Goal: Task Accomplishment & Management: Use online tool/utility

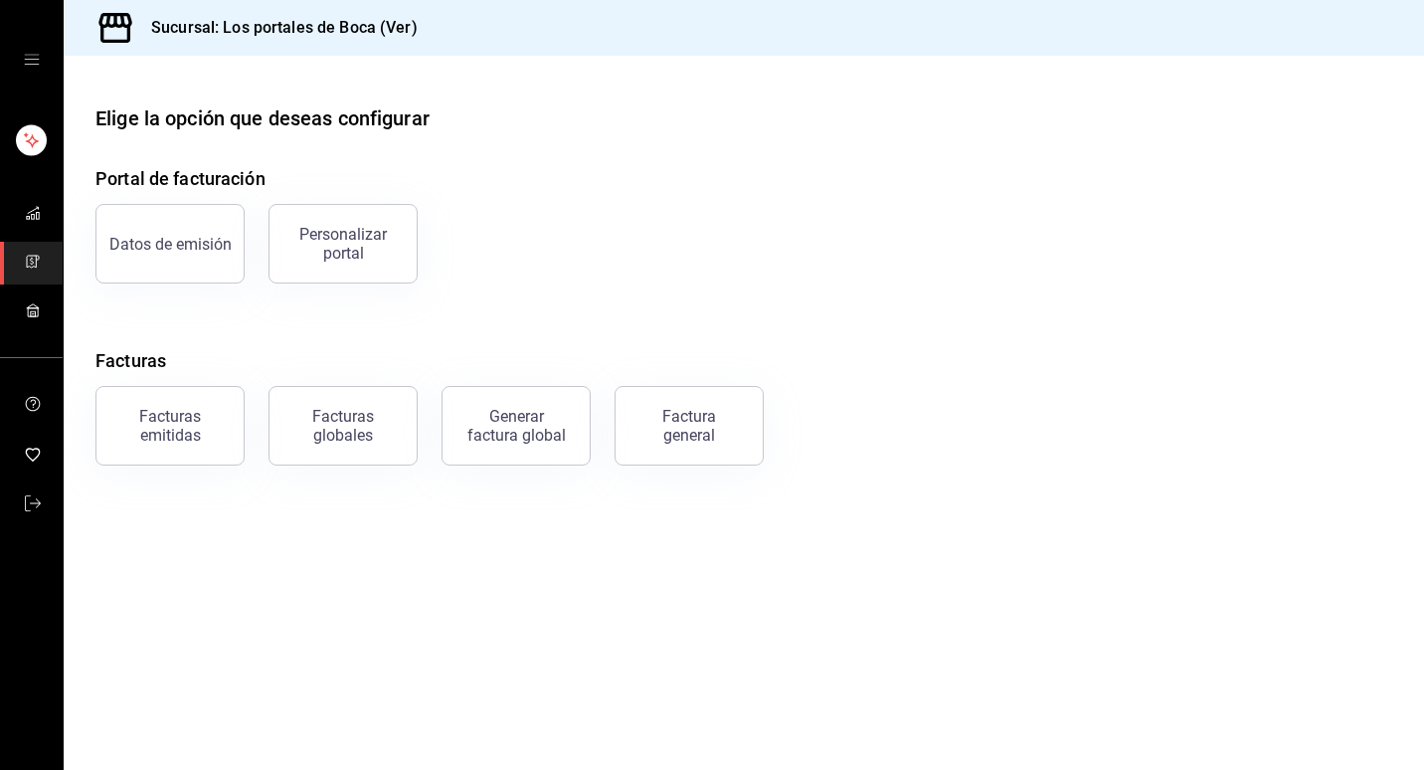
click at [24, 50] on div "mailbox folders" at bounding box center [31, 59] width 63 height 119
click at [32, 62] on icon "open drawer" at bounding box center [32, 60] width 16 height 16
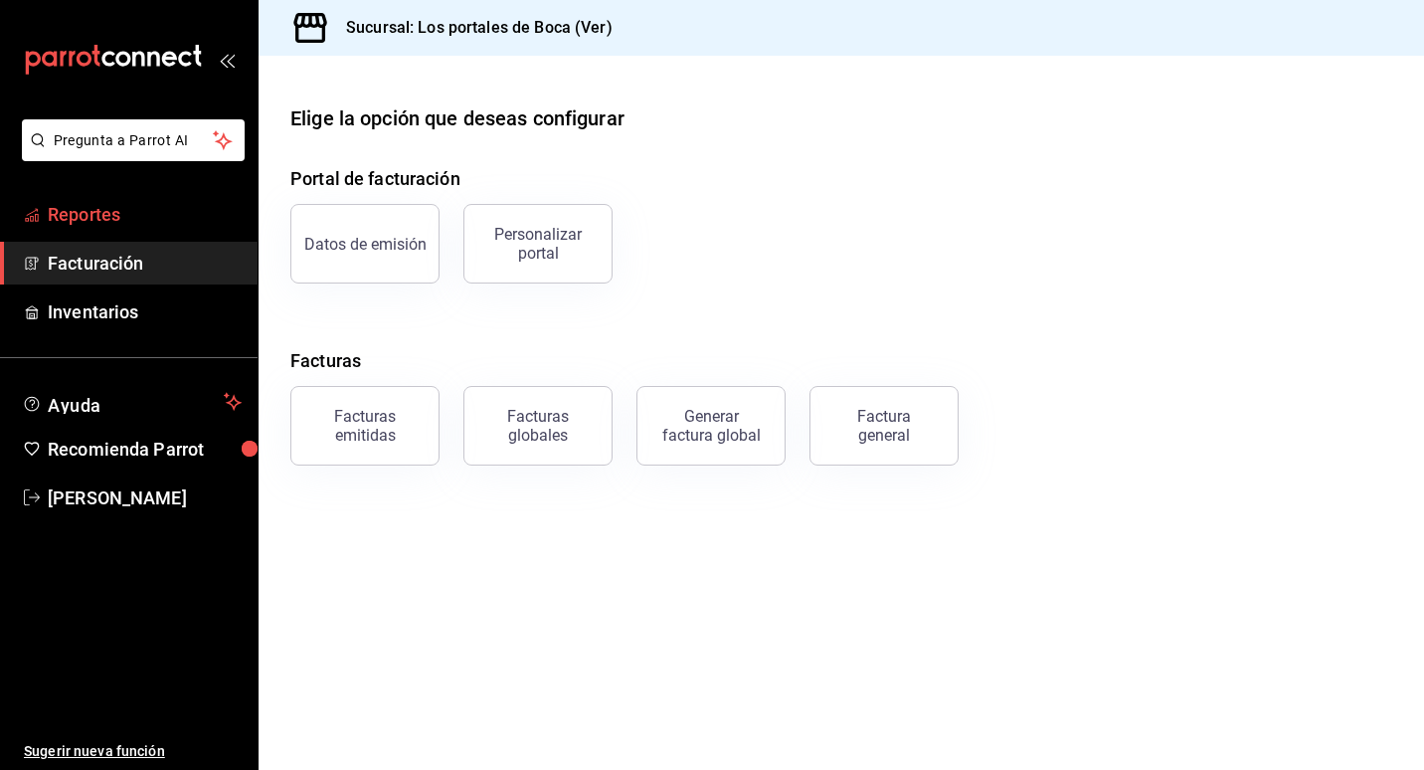
click at [80, 212] on span "Reportes" at bounding box center [145, 214] width 194 height 27
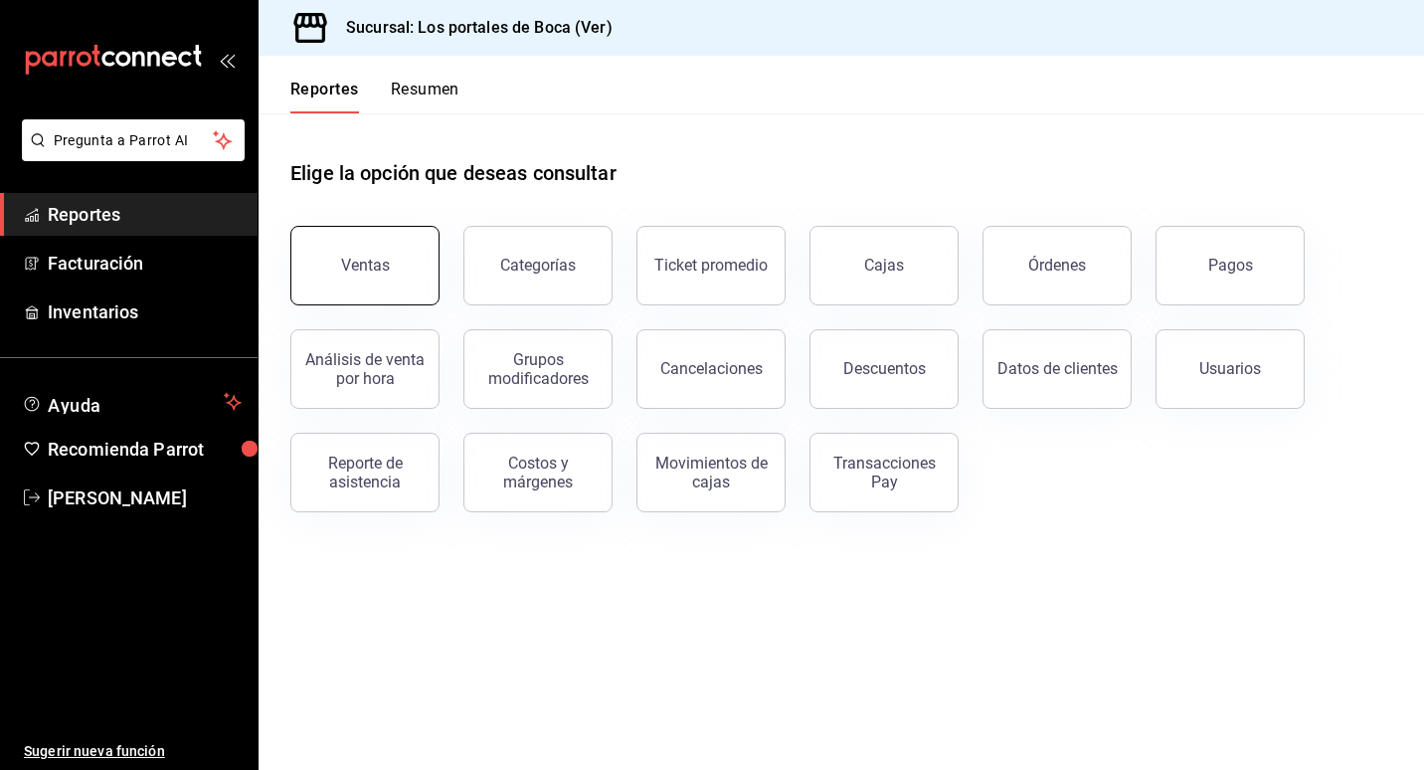
click at [370, 259] on div "Ventas" at bounding box center [365, 265] width 49 height 19
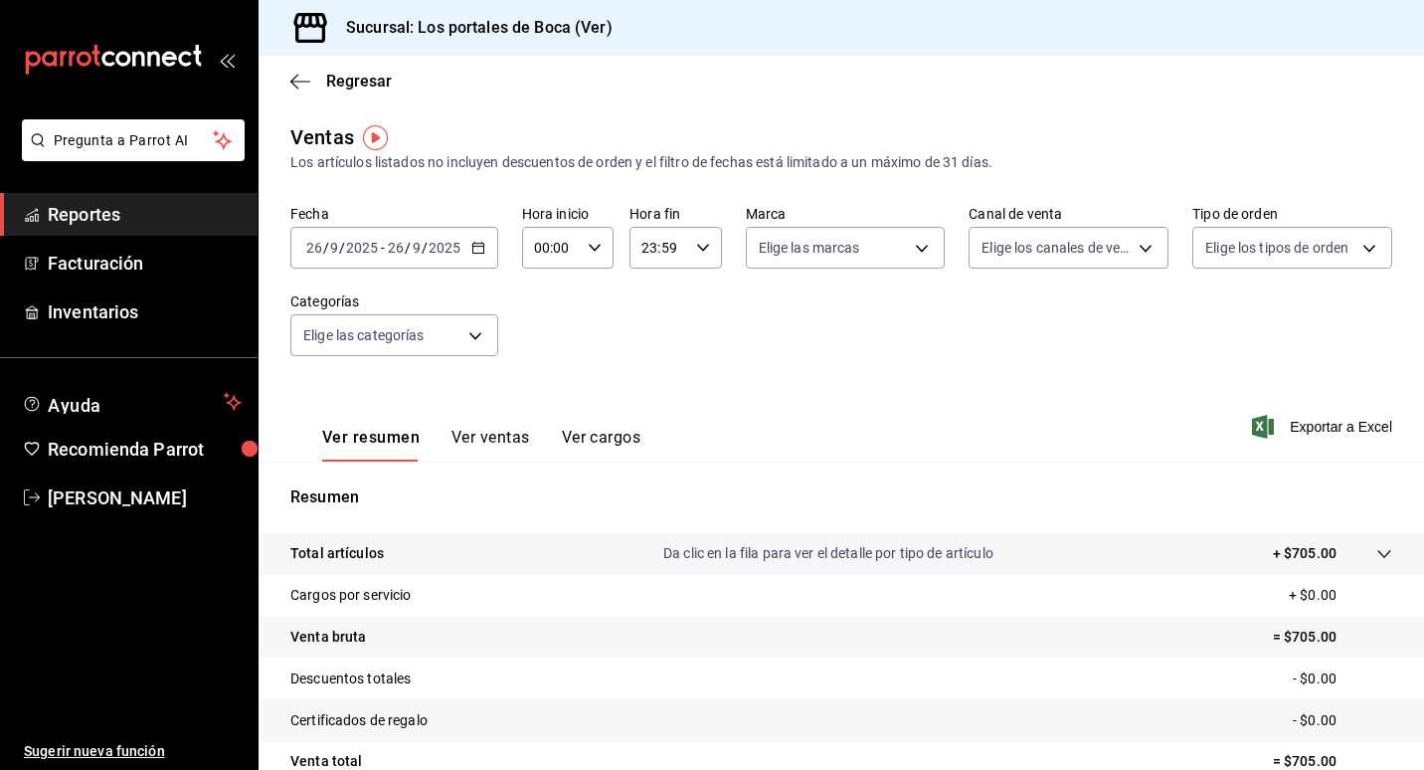
click at [488, 250] on div "[DATE] [DATE] - [DATE] [DATE]" at bounding box center [394, 248] width 208 height 42
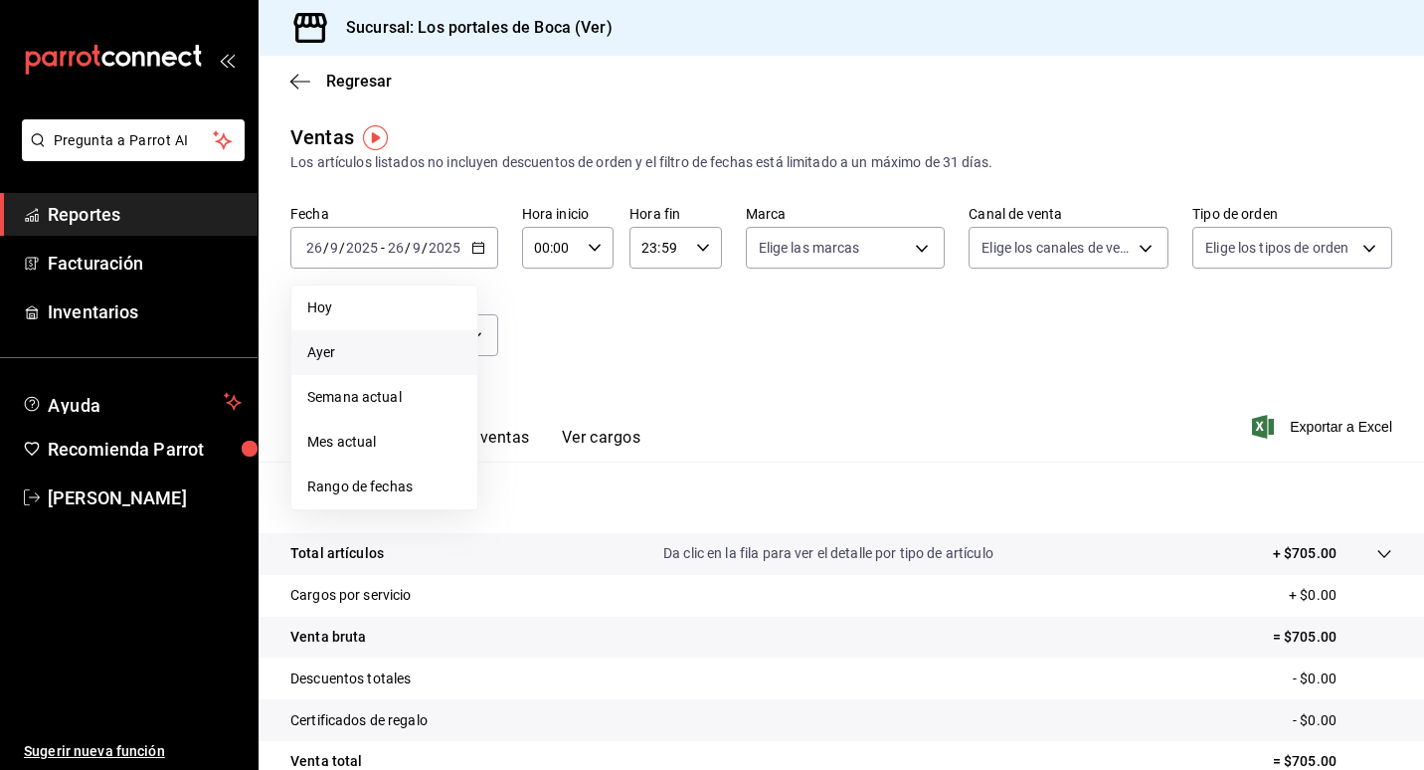
click at [357, 355] on span "Ayer" at bounding box center [384, 352] width 154 height 21
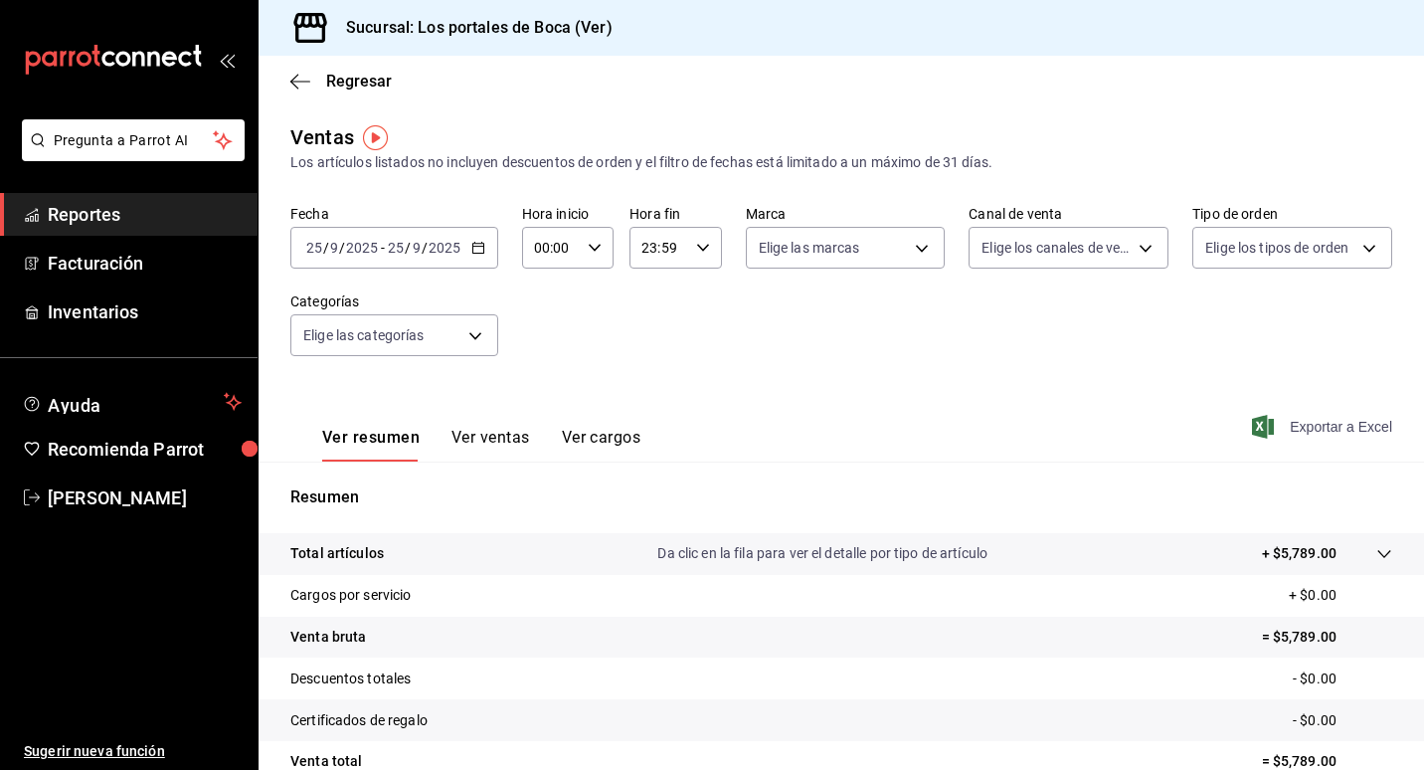
click at [1295, 435] on span "Exportar a Excel" at bounding box center [1324, 427] width 136 height 24
